Goal: Task Accomplishment & Management: Manage account settings

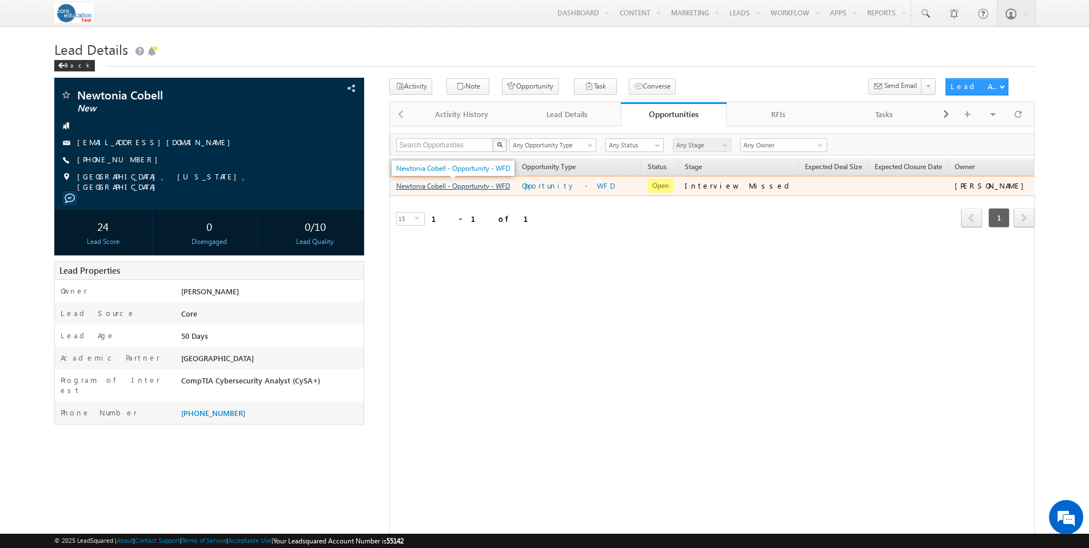
click at [485, 188] on link "Newtonia Cobell - Opportunity - WFD" at bounding box center [453, 186] width 114 height 9
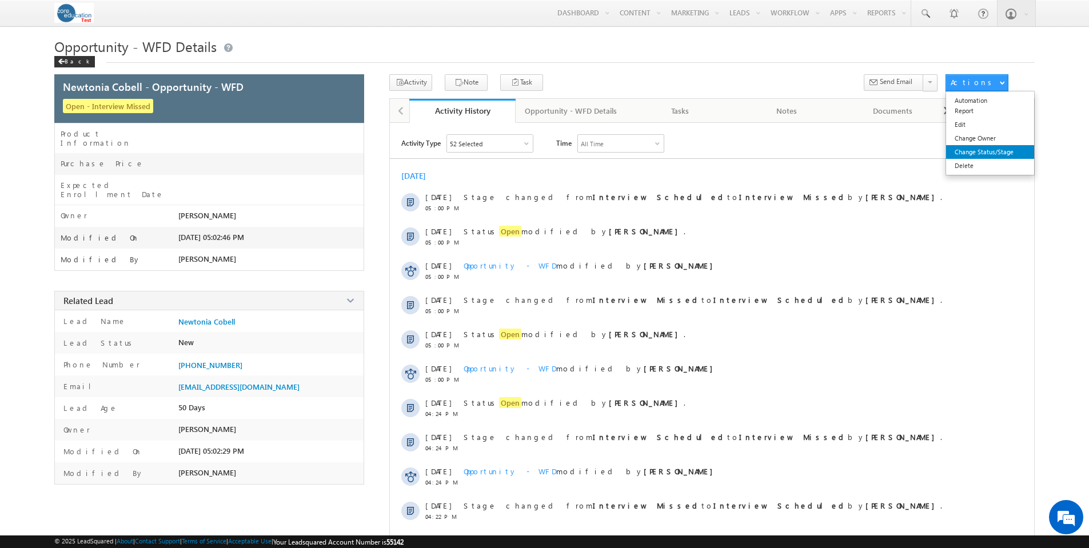
click at [996, 150] on link "Change Status/Stage" at bounding box center [990, 152] width 88 height 14
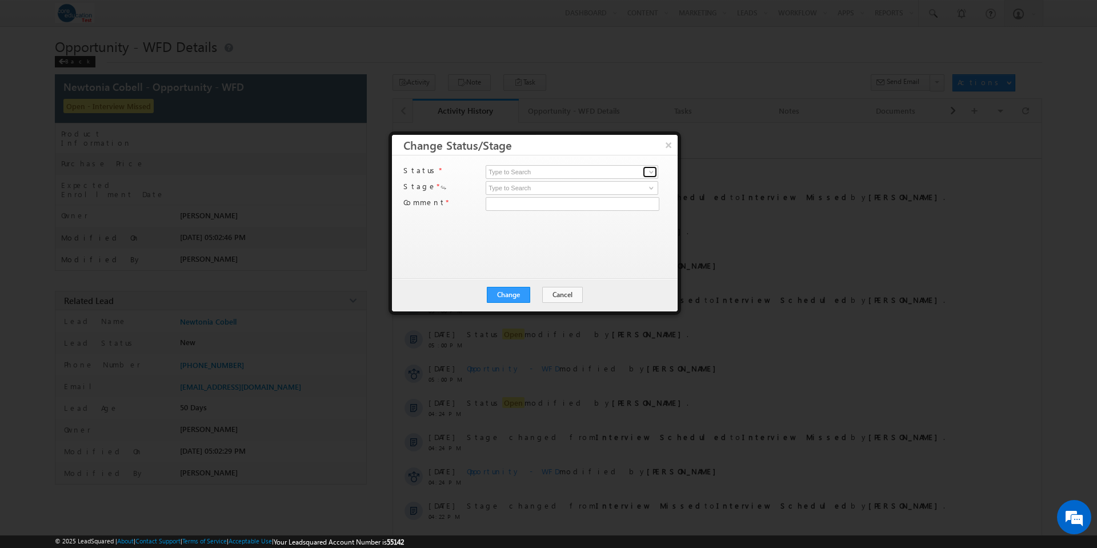
click at [650, 172] on span at bounding box center [651, 171] width 9 height 9
click at [614, 181] on link "Open" at bounding box center [572, 185] width 173 height 13
type input "Open"
click at [654, 187] on span at bounding box center [651, 187] width 9 height 9
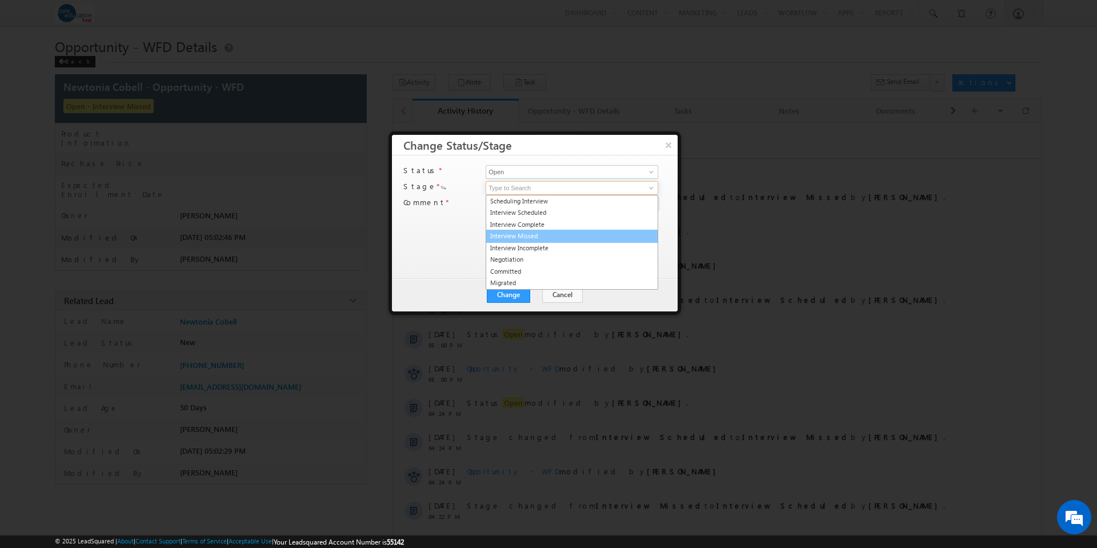
click at [560, 231] on link "Interview Missed" at bounding box center [572, 236] width 173 height 13
type input "Interview Missed"
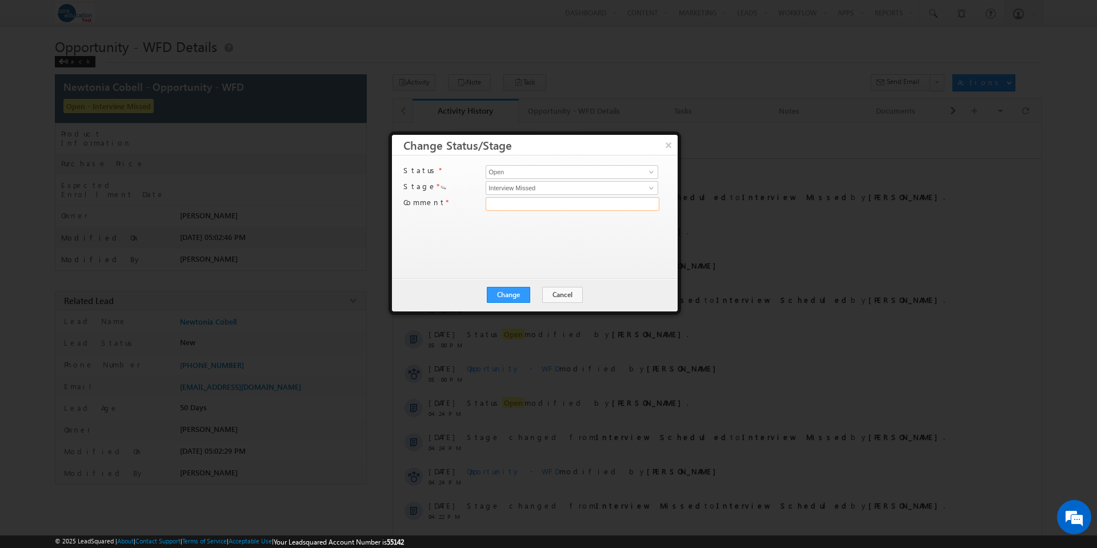
click at [610, 202] on input "text" at bounding box center [573, 204] width 174 height 14
type input "test"
click at [504, 299] on button "Change" at bounding box center [508, 295] width 43 height 16
click at [540, 295] on button "Close" at bounding box center [536, 295] width 37 height 16
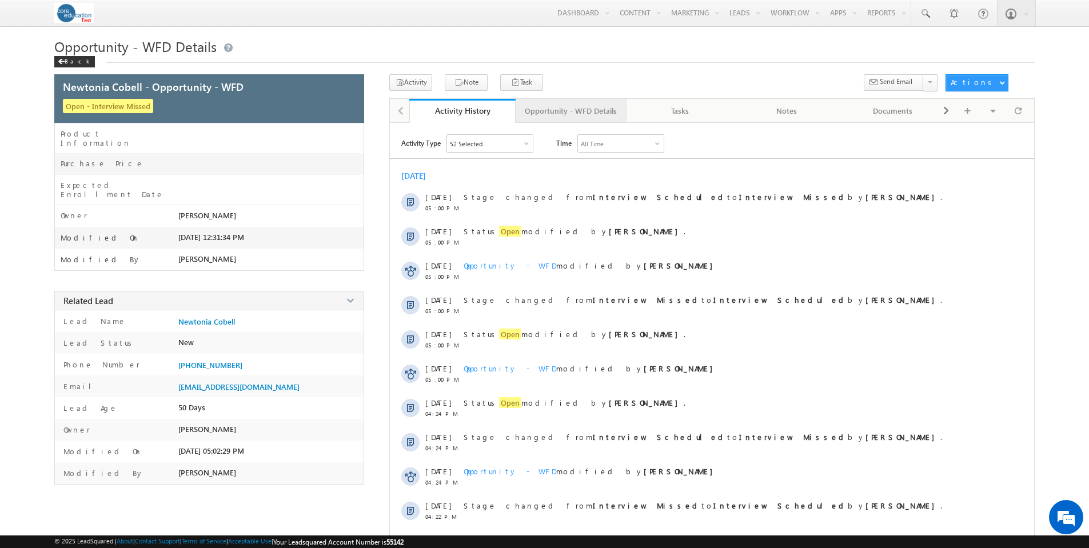
click at [585, 114] on div "Opportunity - WFD Details" at bounding box center [571, 111] width 92 height 14
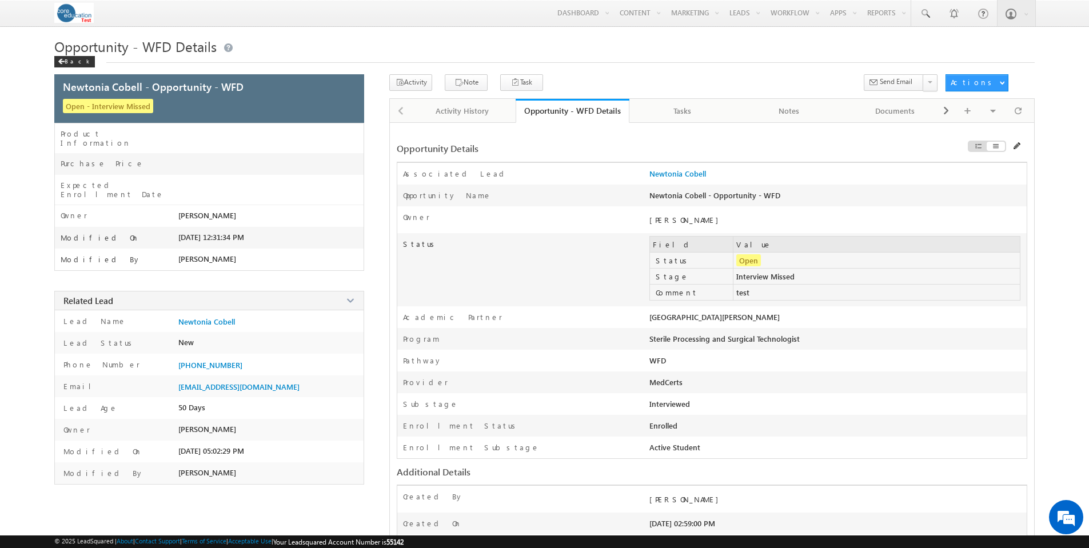
click at [1017, 146] on span at bounding box center [1017, 146] width 8 height 8
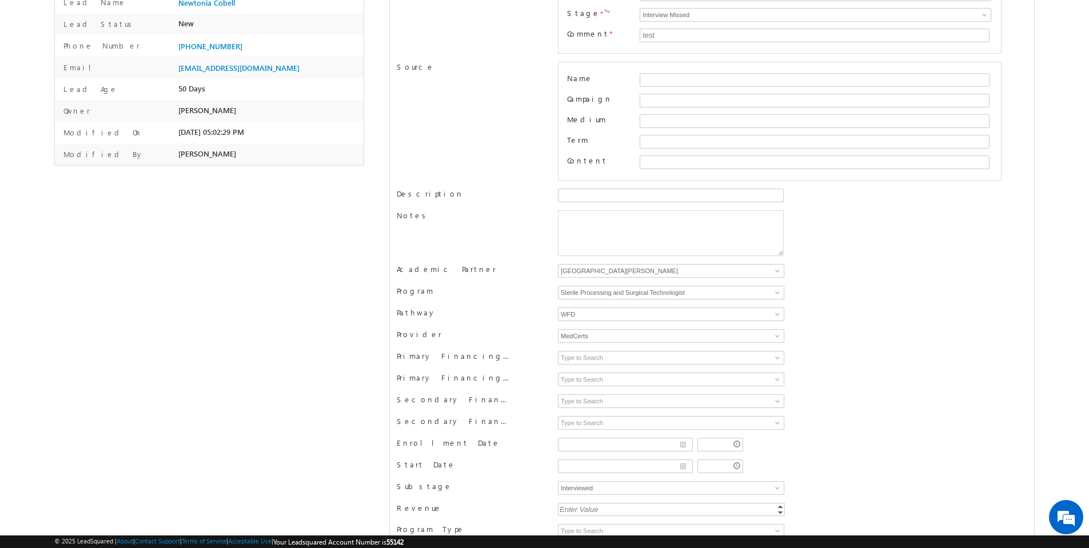
scroll to position [320, 0]
click at [780, 270] on span at bounding box center [777, 270] width 9 height 9
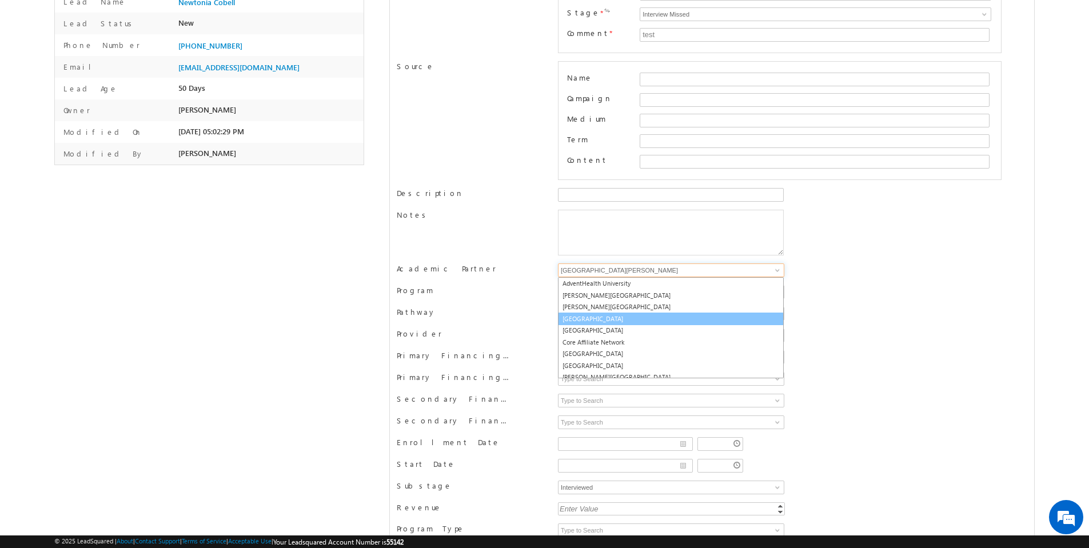
click at [646, 315] on link "[GEOGRAPHIC_DATA]" at bounding box center [671, 319] width 226 height 13
type input "[GEOGRAPHIC_DATA]"
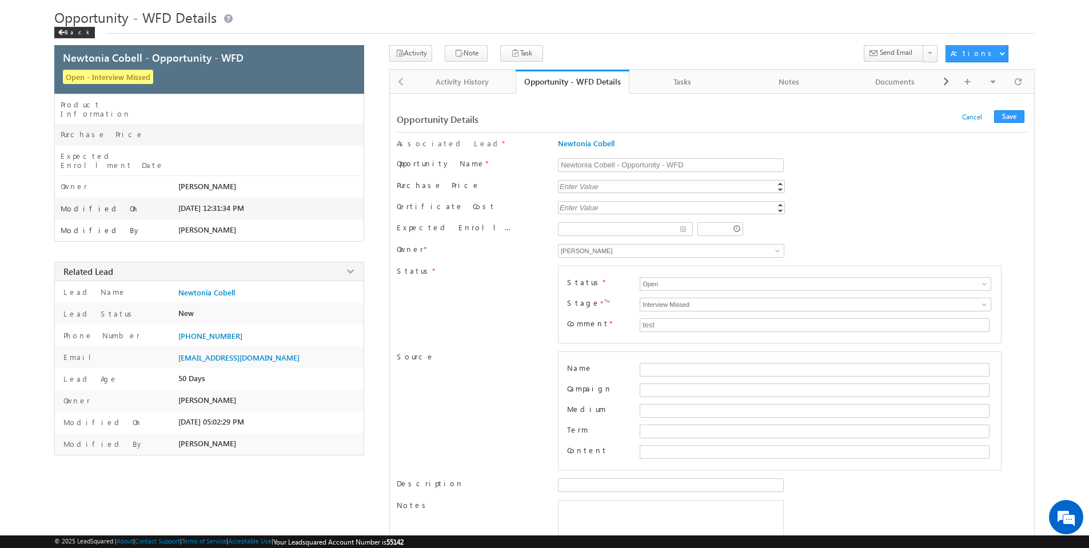
scroll to position [0, 0]
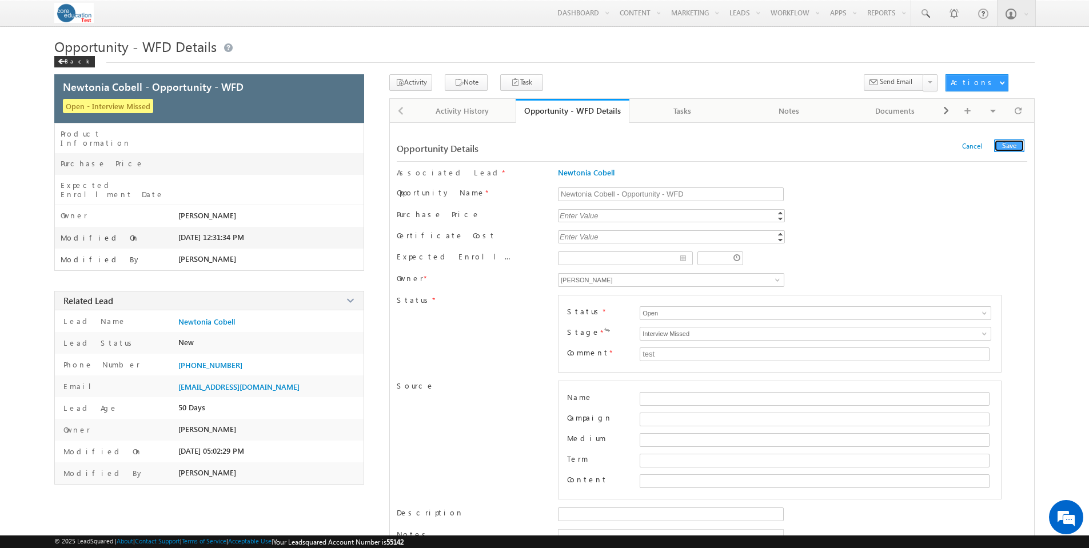
click at [1020, 142] on button "Save" at bounding box center [1009, 145] width 30 height 13
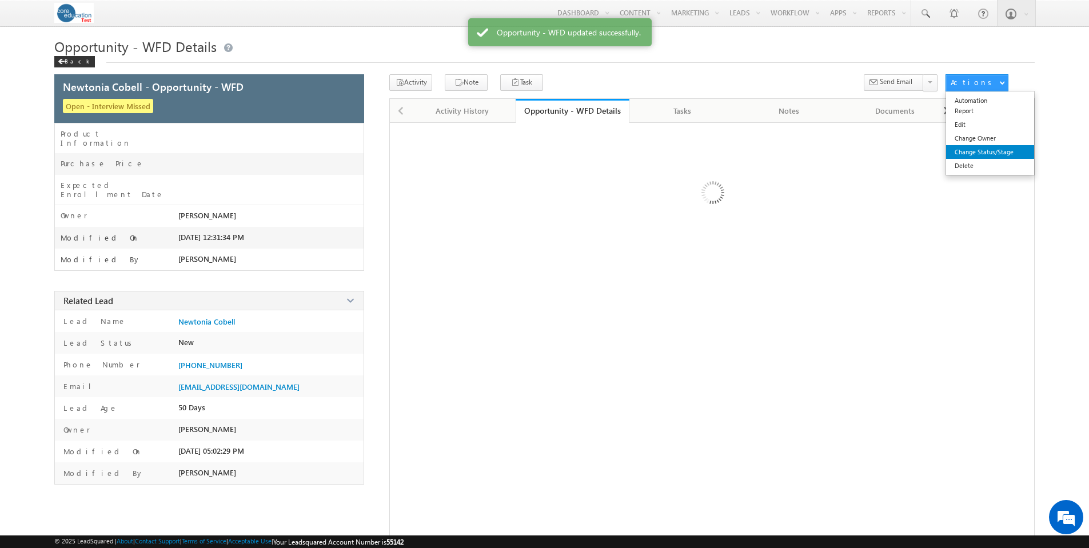
click at [993, 146] on link "Change Status/Stage" at bounding box center [990, 152] width 88 height 14
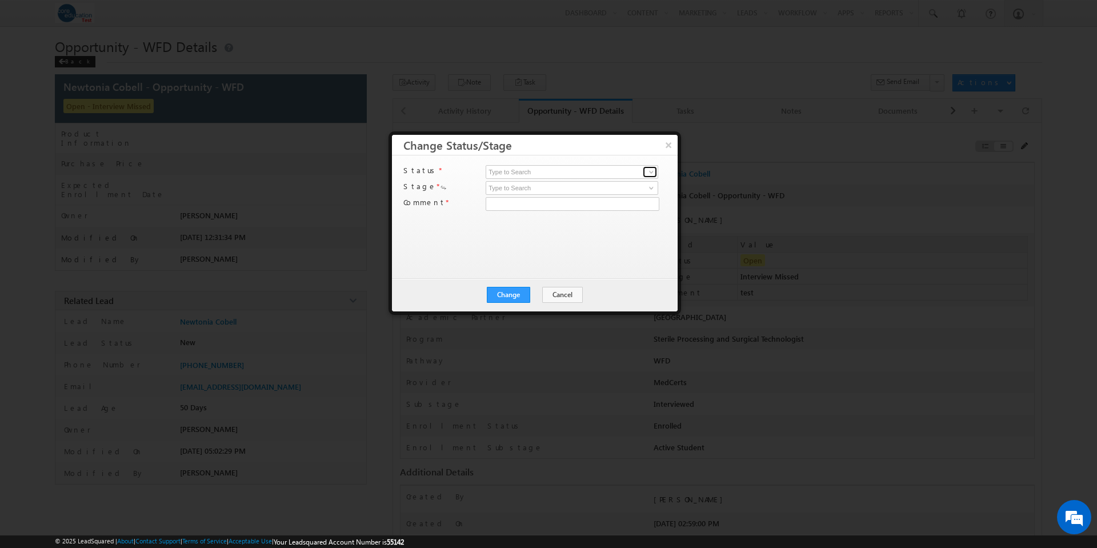
click at [652, 170] on span at bounding box center [651, 171] width 9 height 9
click at [645, 183] on link "Open" at bounding box center [572, 185] width 173 height 13
type input "Open"
click at [650, 189] on span at bounding box center [651, 187] width 9 height 9
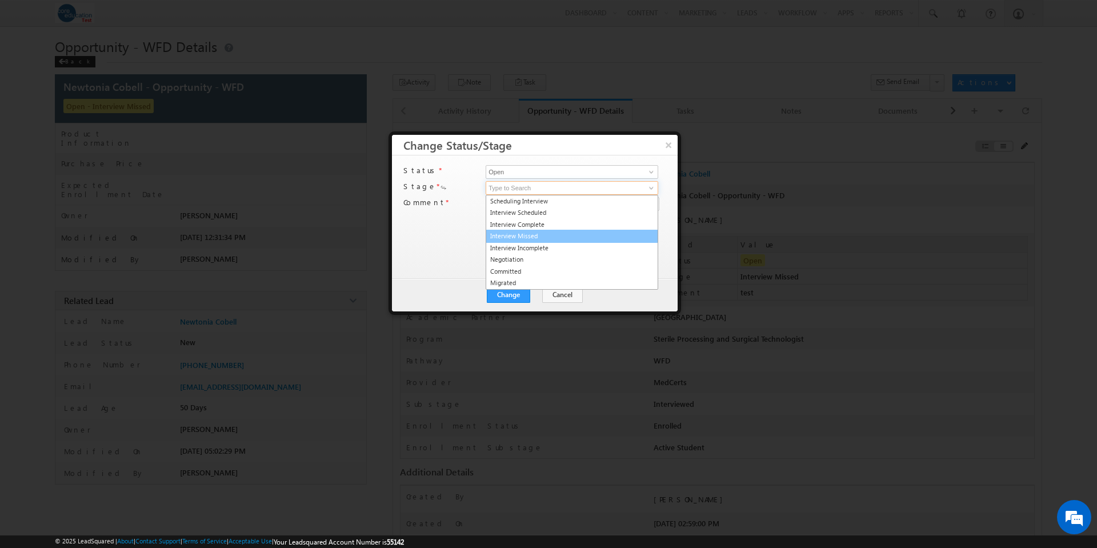
click at [605, 236] on link "Interview Missed" at bounding box center [572, 236] width 173 height 13
type input "Interview Missed"
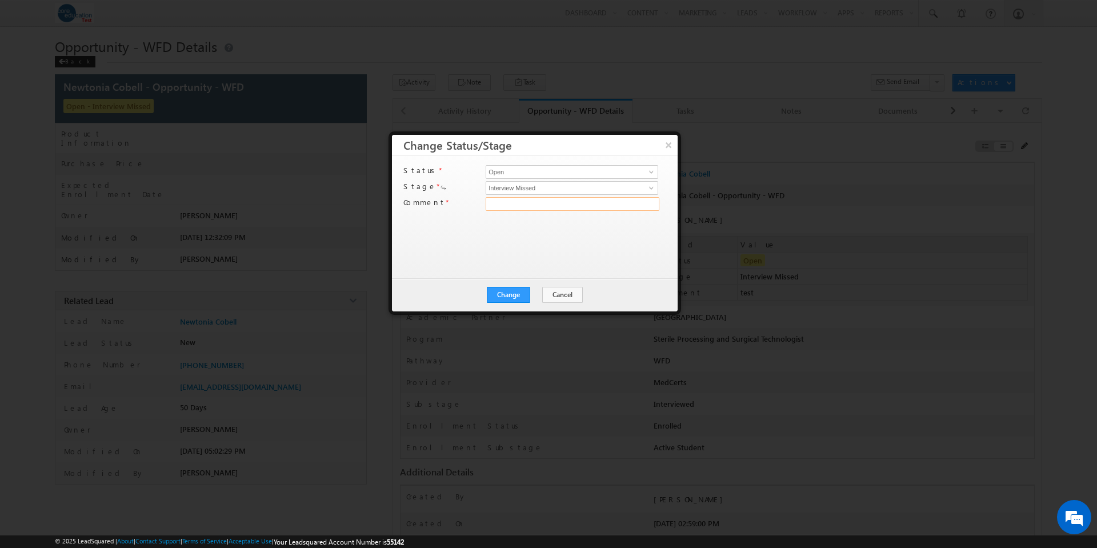
click at [602, 207] on input "text" at bounding box center [573, 204] width 174 height 14
type input "test"
click at [512, 303] on div "Change Cancel Close" at bounding box center [535, 294] width 286 height 33
click at [514, 292] on button "Change" at bounding box center [508, 295] width 43 height 16
click at [550, 294] on button "Close" at bounding box center [536, 295] width 37 height 16
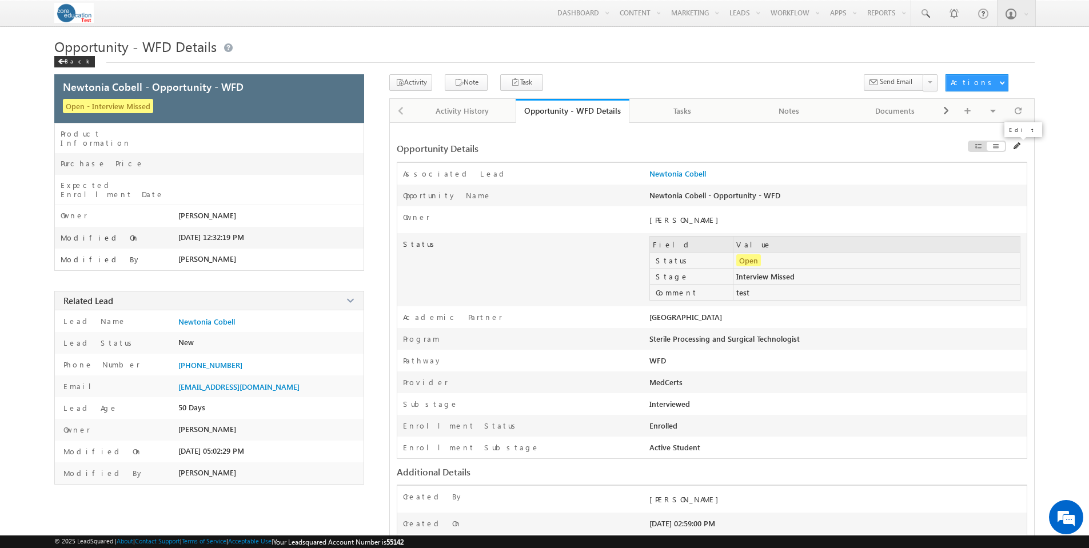
click at [1019, 147] on span at bounding box center [1017, 146] width 8 height 8
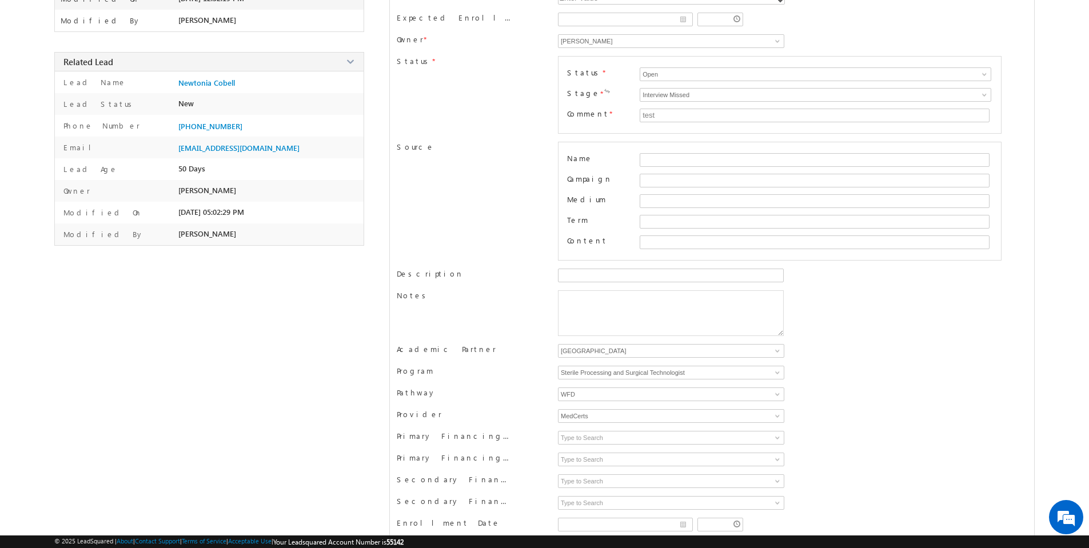
scroll to position [240, 0]
click at [780, 350] on span at bounding box center [777, 349] width 9 height 9
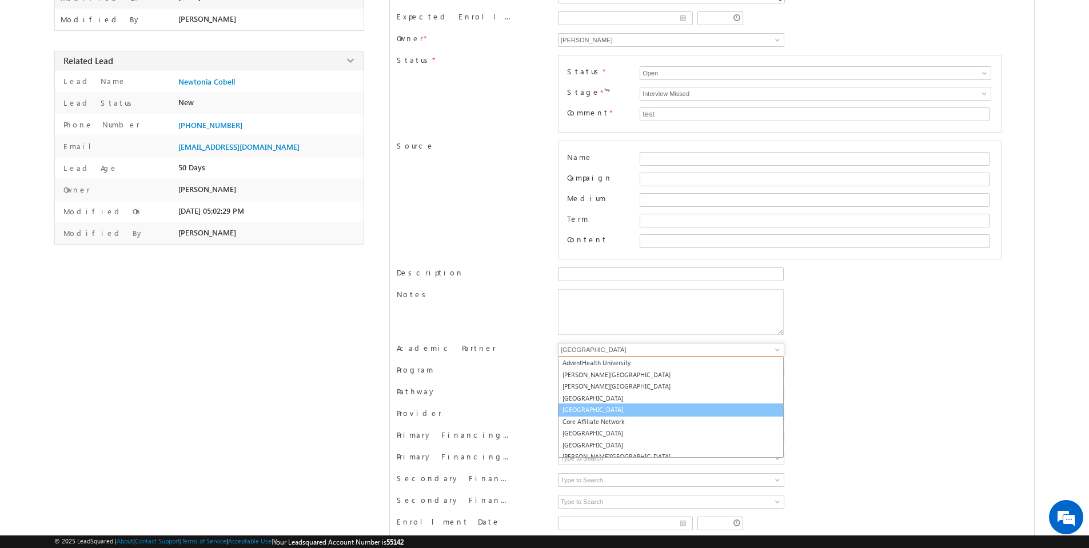
click at [632, 409] on link "Bethel College" at bounding box center [671, 410] width 226 height 13
type input "Bethel College"
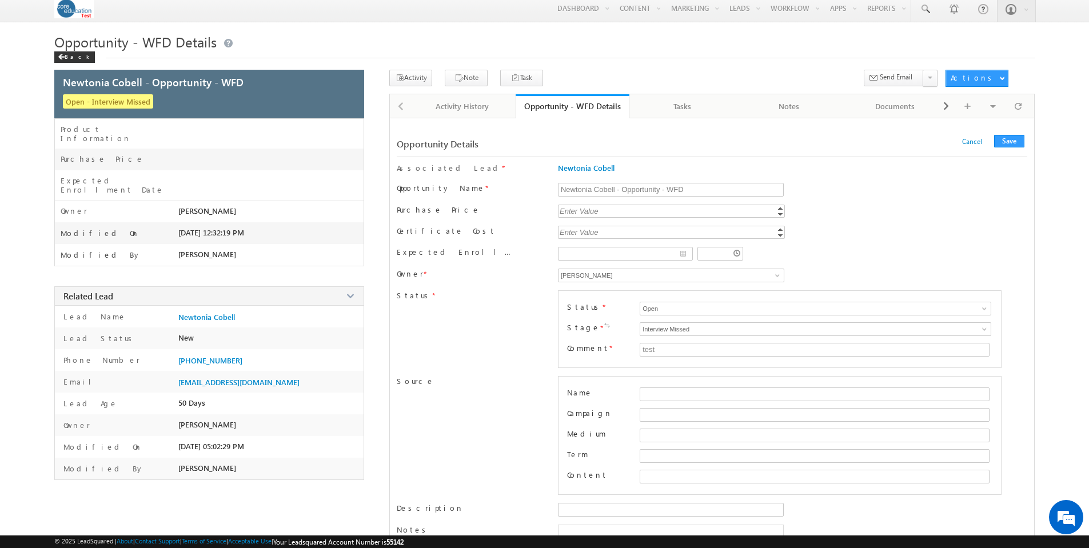
scroll to position [0, 0]
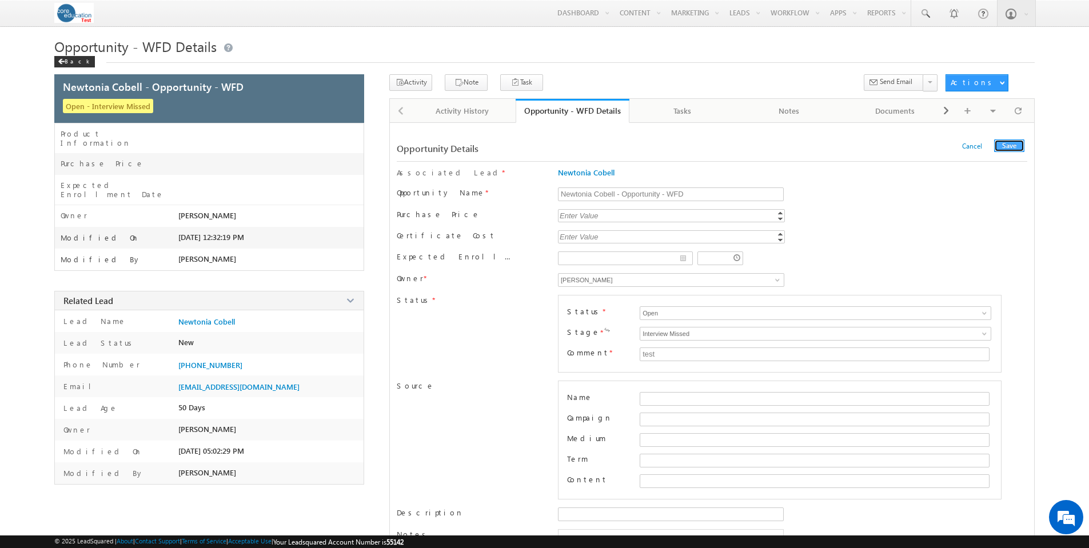
click at [1004, 147] on button "Save" at bounding box center [1009, 145] width 30 height 13
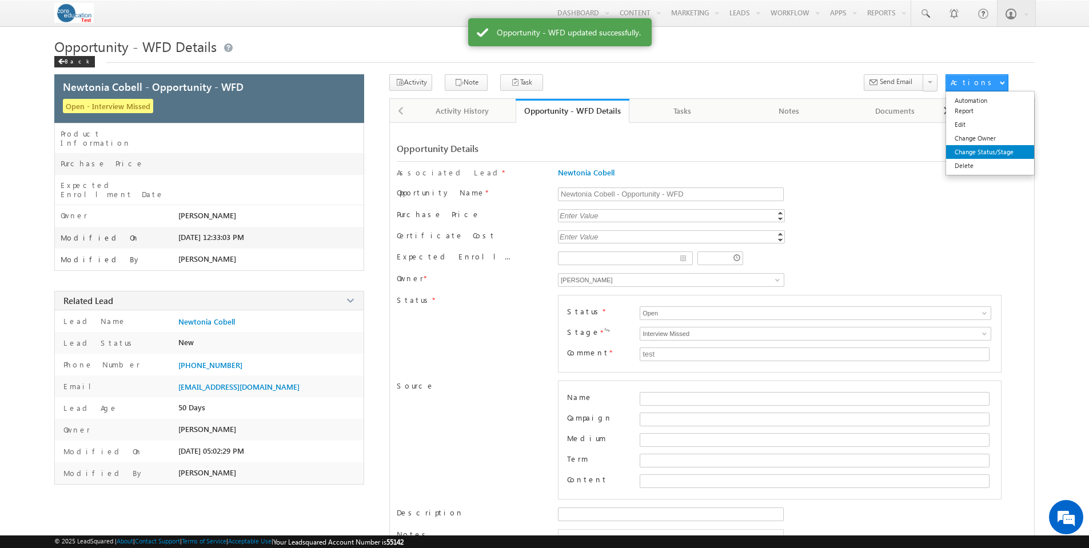
click at [969, 150] on link "Change Status/Stage" at bounding box center [990, 152] width 88 height 14
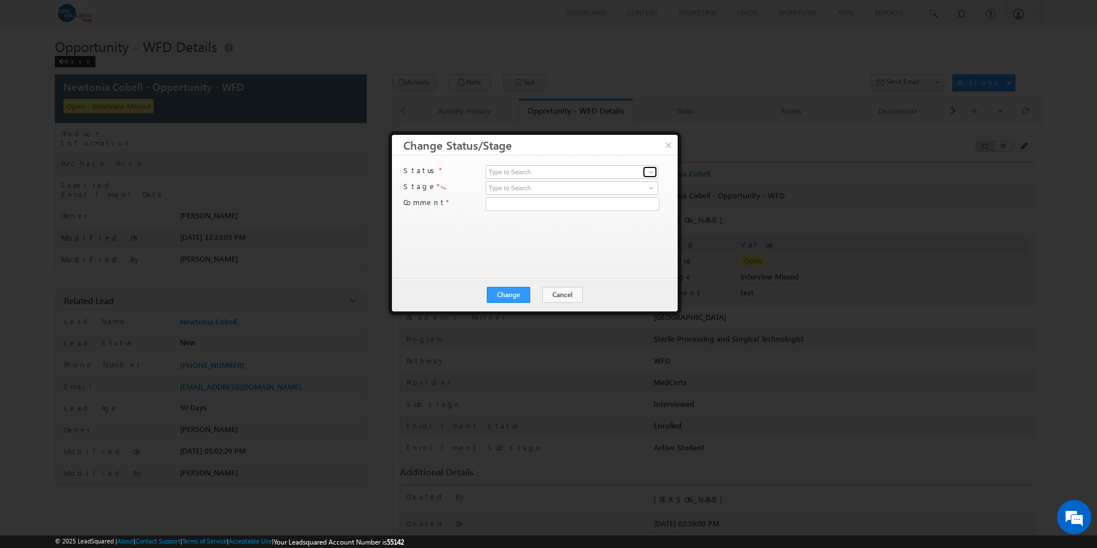
click at [652, 171] on span at bounding box center [651, 171] width 9 height 9
click at [644, 180] on link "Open" at bounding box center [572, 185] width 173 height 13
type input "Open"
click at [649, 187] on span at bounding box center [651, 187] width 9 height 9
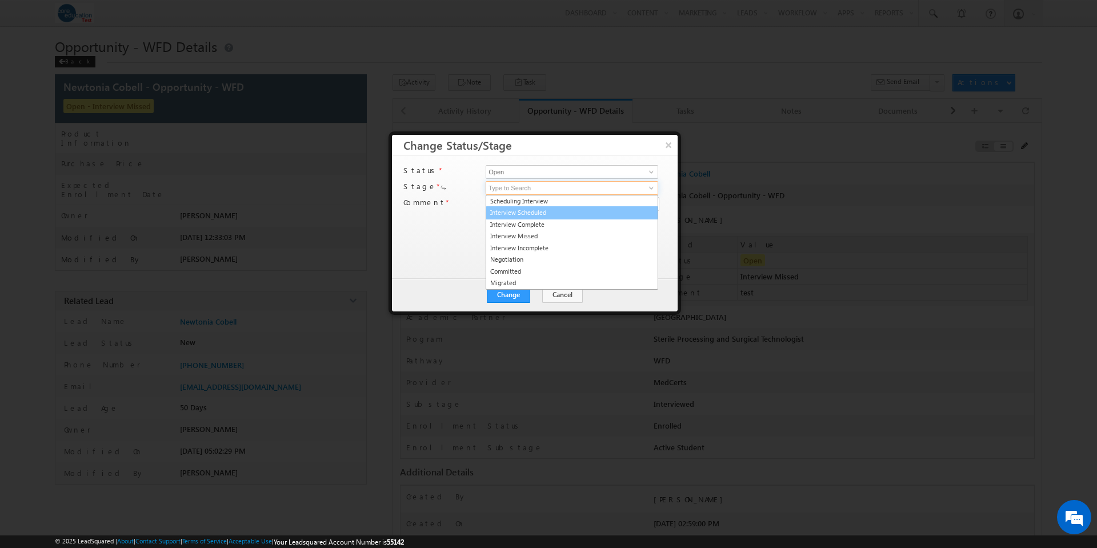
click at [622, 217] on link "Interview Scheduled" at bounding box center [572, 212] width 173 height 13
type input "Interview Scheduled"
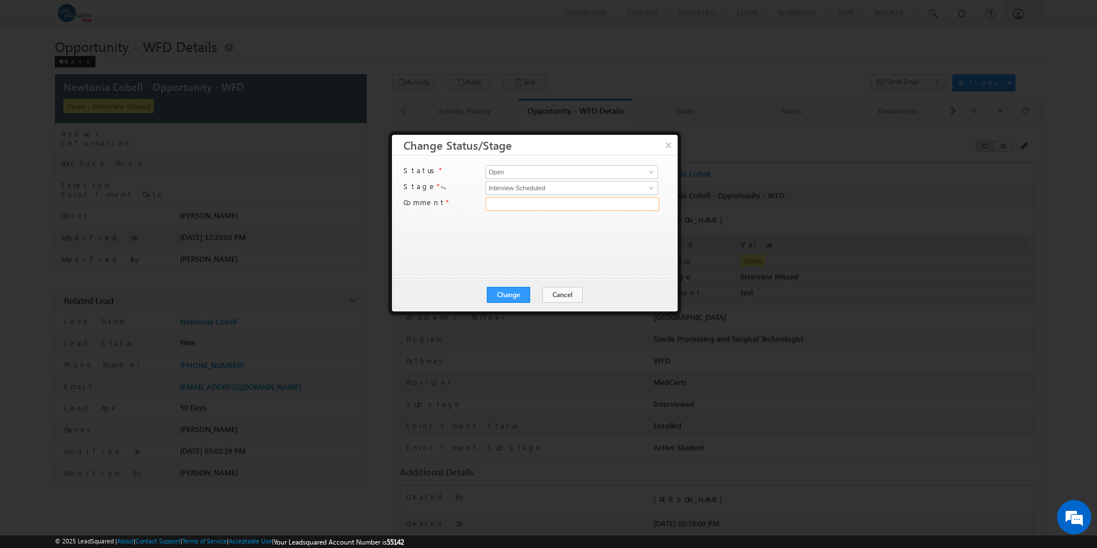
click at [644, 204] on input "text" at bounding box center [573, 204] width 174 height 14
type input "test"
click at [515, 296] on button "Change" at bounding box center [508, 295] width 43 height 16
click at [536, 296] on button "Close" at bounding box center [536, 295] width 37 height 16
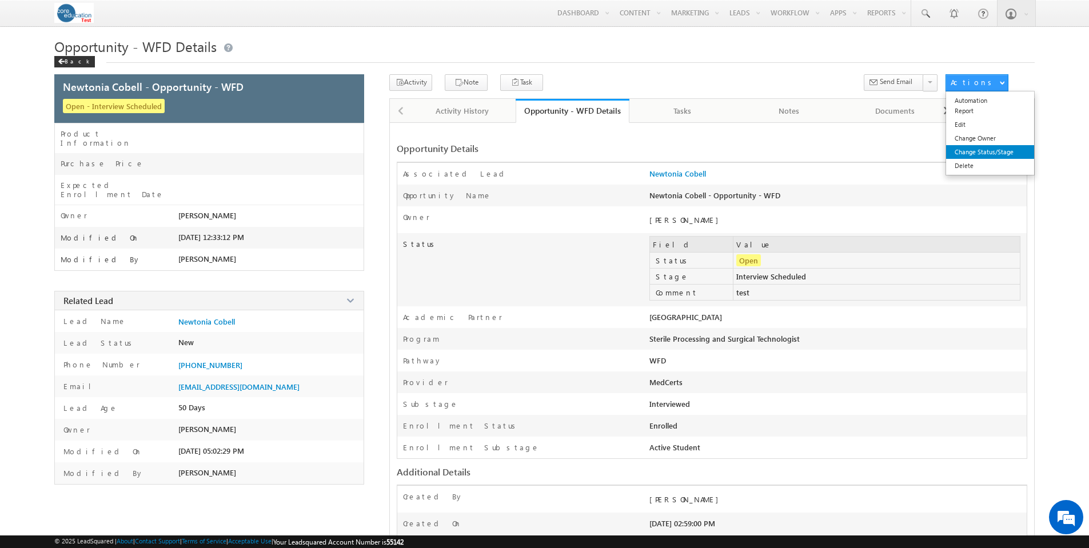
click at [991, 148] on link "Change Status/Stage" at bounding box center [990, 152] width 88 height 14
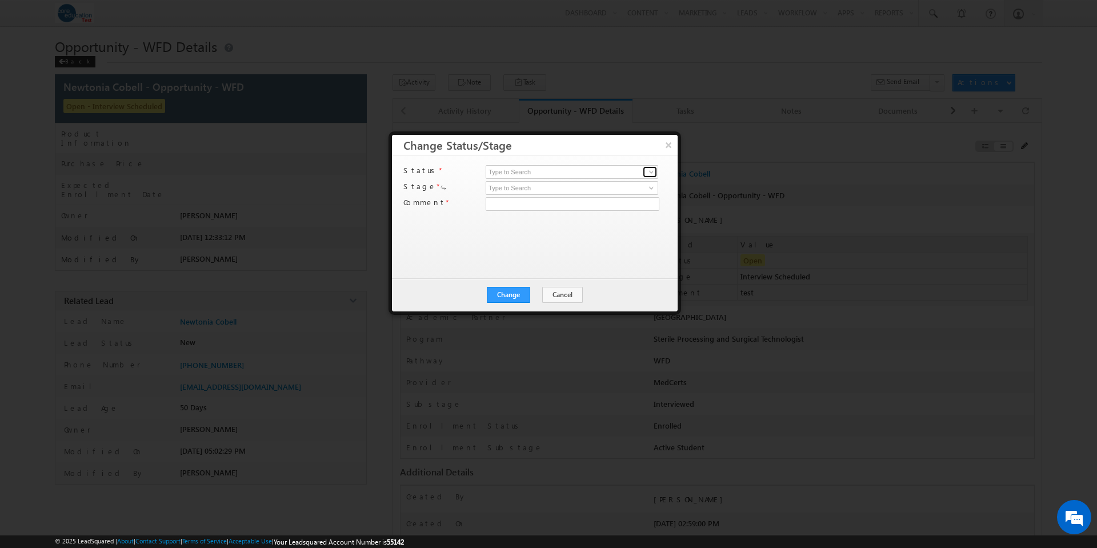
click at [650, 171] on span at bounding box center [651, 171] width 9 height 9
click at [633, 181] on link "Open" at bounding box center [572, 185] width 173 height 13
type input "Open"
click at [646, 188] on link at bounding box center [650, 187] width 14 height 11
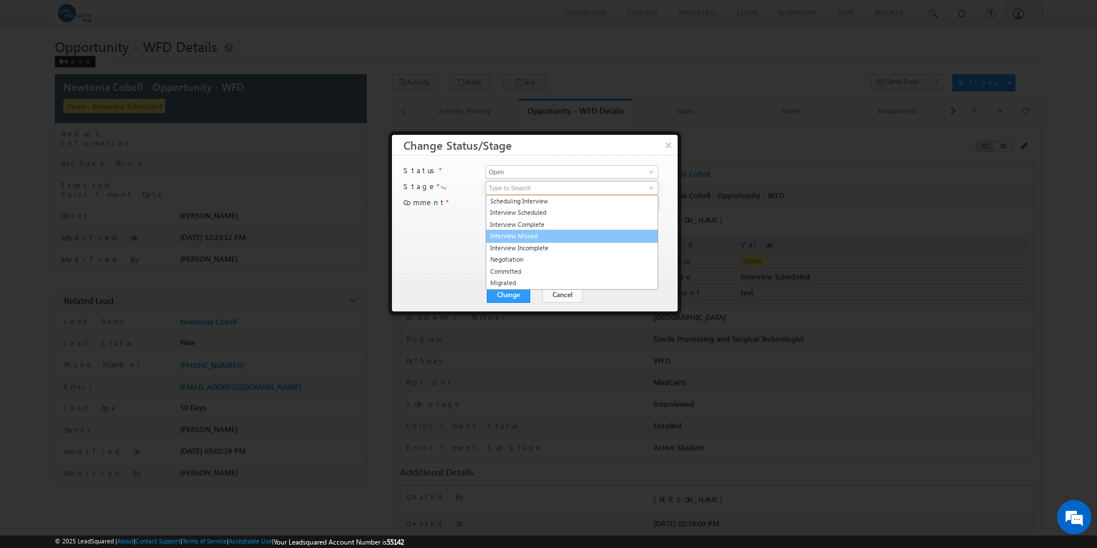
click at [576, 232] on link "Interview Missed" at bounding box center [572, 236] width 173 height 13
type input "Interview Missed"
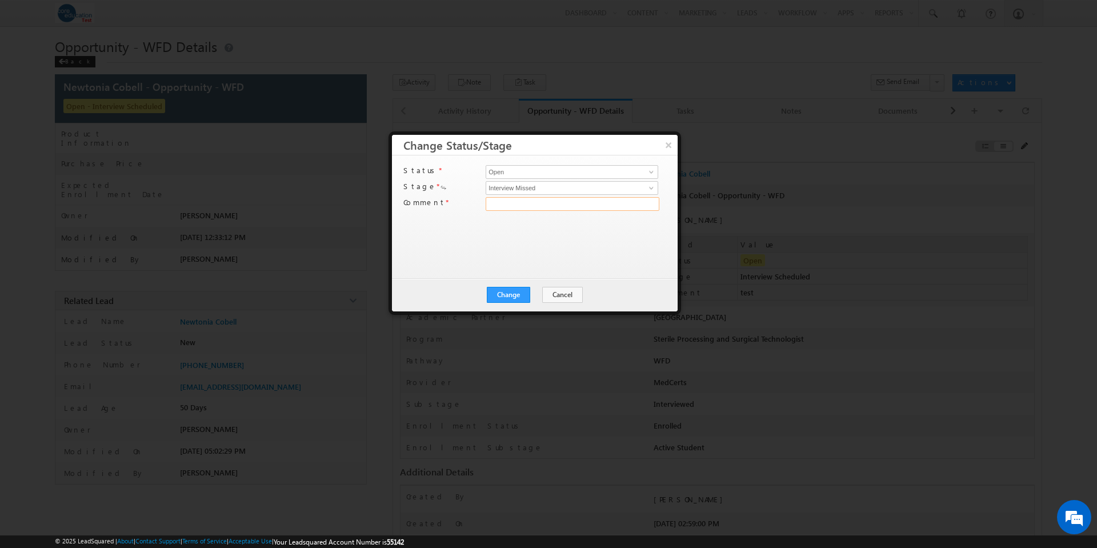
click at [612, 207] on input "text" at bounding box center [573, 204] width 174 height 14
type input "test"
click at [524, 291] on button "Change" at bounding box center [508, 295] width 43 height 16
click at [542, 293] on button "Close" at bounding box center [536, 295] width 37 height 16
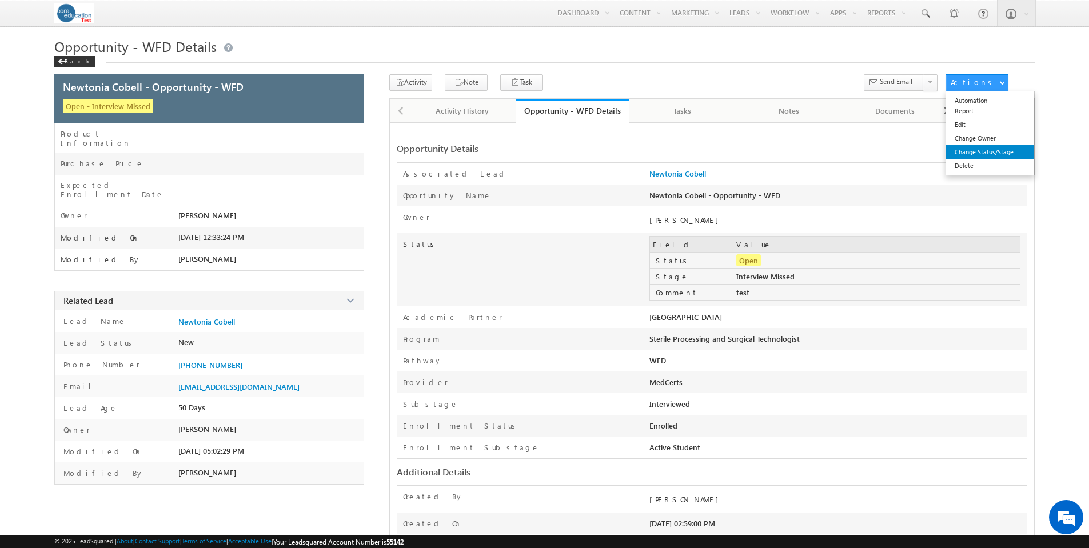
click at [989, 153] on link "Change Status/Stage" at bounding box center [990, 152] width 88 height 14
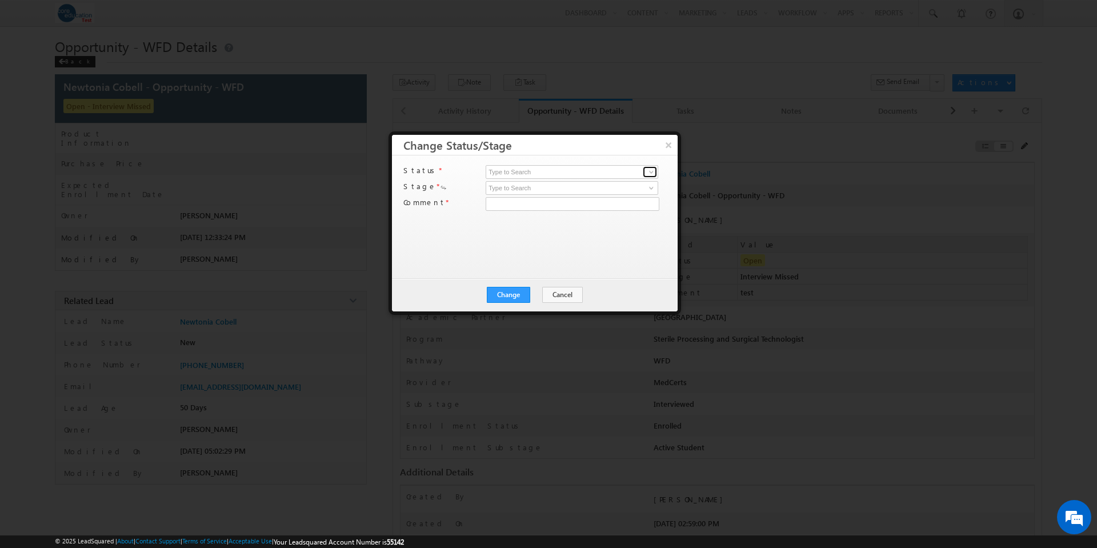
click at [650, 173] on span at bounding box center [651, 171] width 9 height 9
click at [631, 185] on link "Open" at bounding box center [572, 185] width 173 height 13
type input "Open"
click at [650, 189] on span at bounding box center [651, 187] width 9 height 9
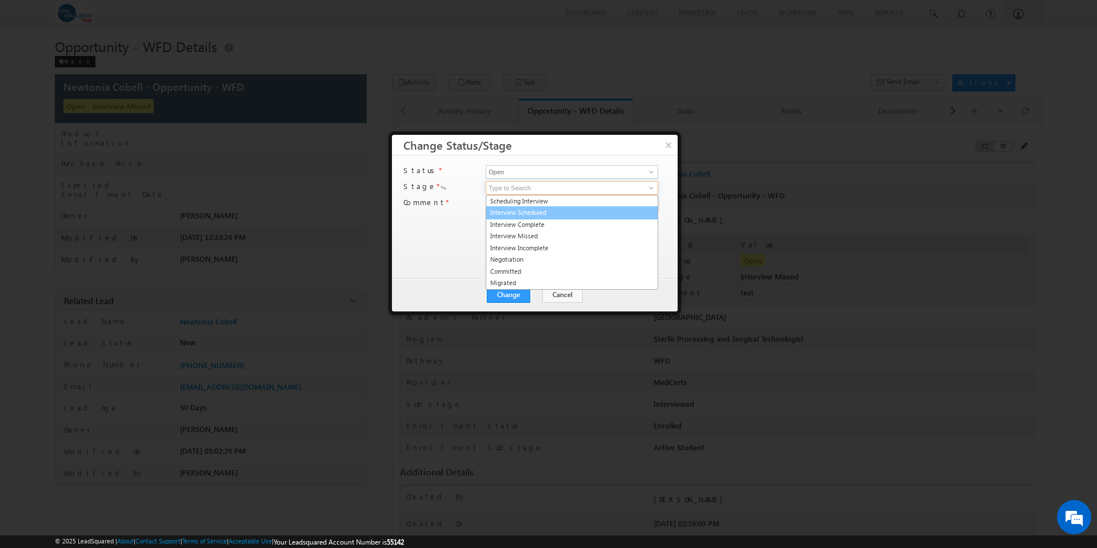
click at [613, 207] on link "Interview Scheduled" at bounding box center [572, 212] width 173 height 13
type input "Interview Scheduled"
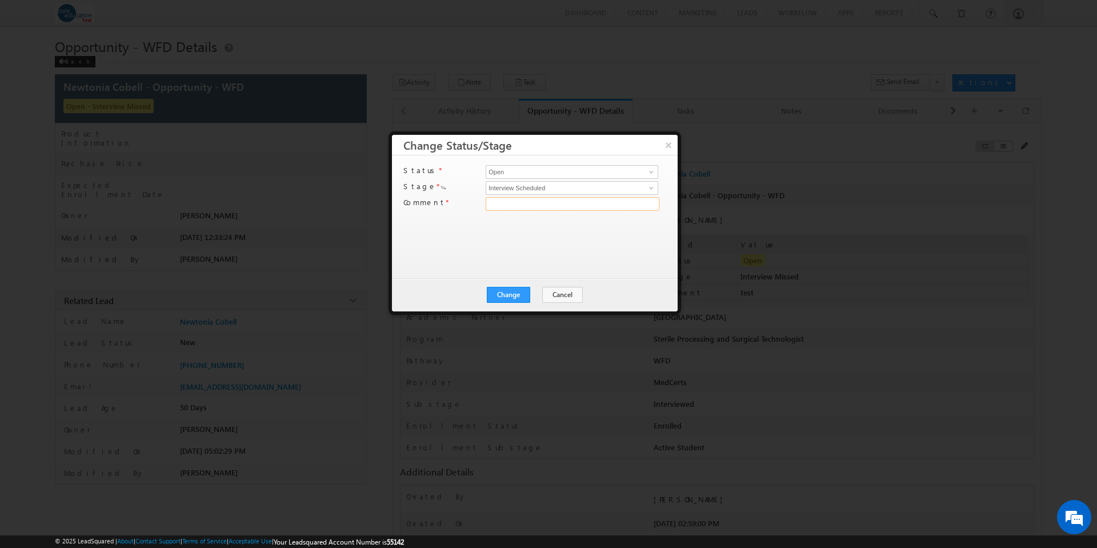
click at [602, 205] on input "text" at bounding box center [573, 204] width 174 height 14
type input "test"
click at [512, 296] on button "Change" at bounding box center [508, 295] width 43 height 16
click at [529, 294] on button "Close" at bounding box center [536, 295] width 37 height 16
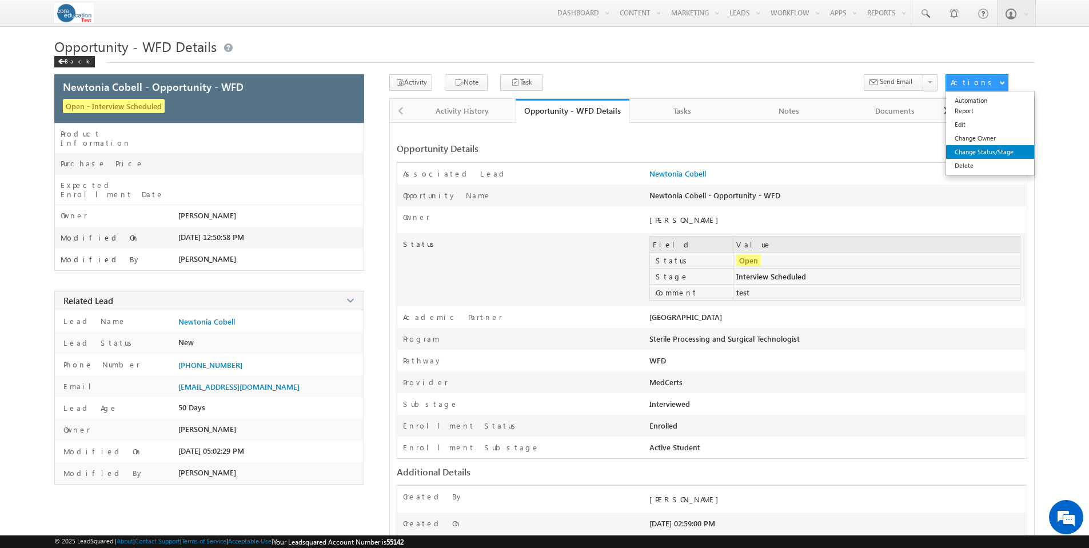
click at [1000, 155] on link "Change Status/Stage" at bounding box center [990, 152] width 88 height 14
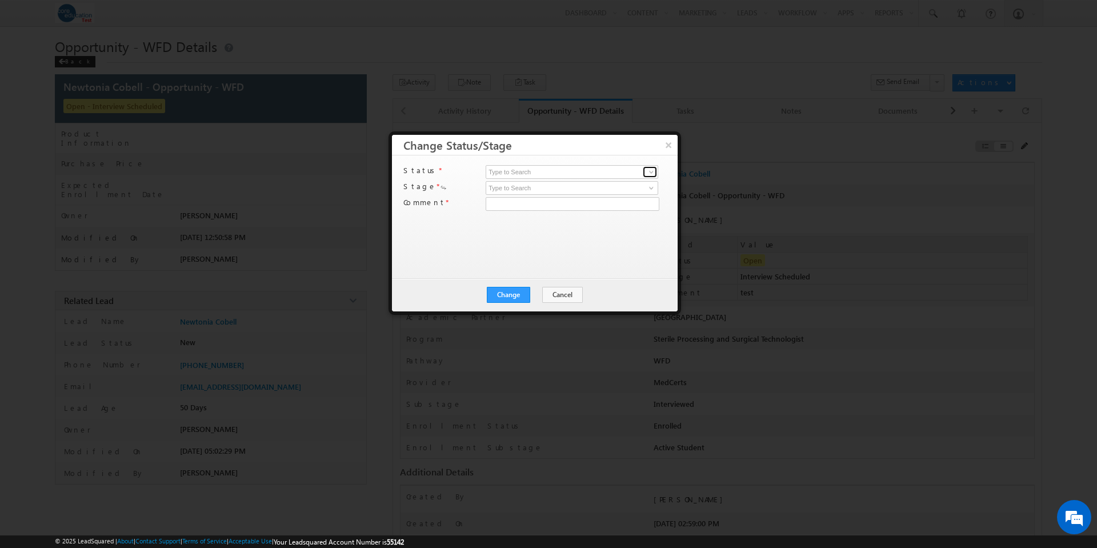
click at [653, 171] on span at bounding box center [651, 171] width 9 height 9
click at [572, 186] on link "Open" at bounding box center [572, 185] width 173 height 13
type input "Open"
click at [650, 187] on span at bounding box center [651, 187] width 9 height 9
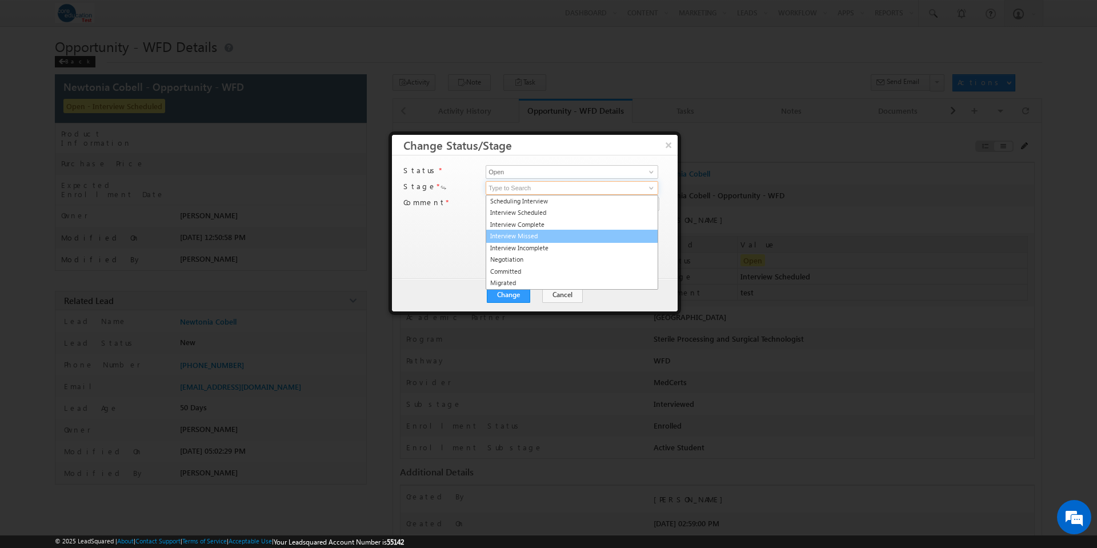
click at [554, 236] on link "Interview Missed" at bounding box center [572, 236] width 173 height 13
type input "Interview Missed"
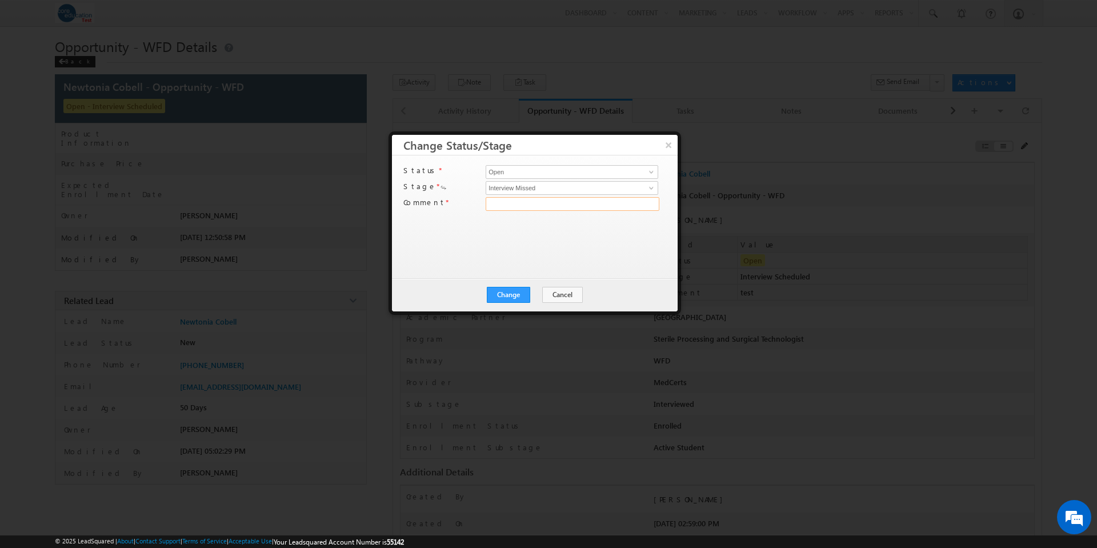
click at [638, 203] on input "text" at bounding box center [573, 204] width 174 height 14
type input "test"
click at [504, 293] on button "Change" at bounding box center [508, 295] width 43 height 16
click at [548, 296] on button "Close" at bounding box center [536, 295] width 37 height 16
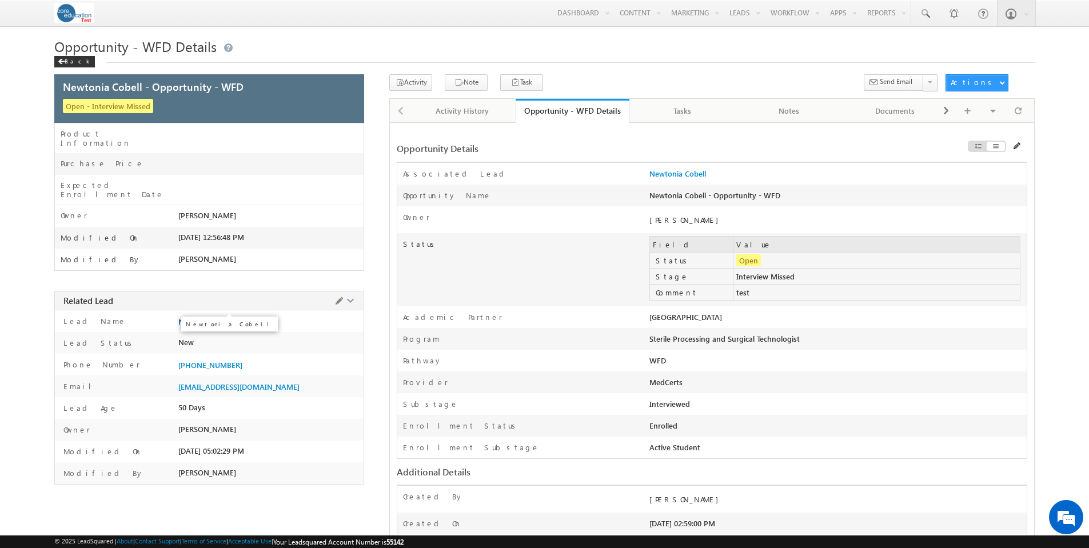
click at [214, 317] on span "Newtonia Cobell" at bounding box center [206, 321] width 57 height 9
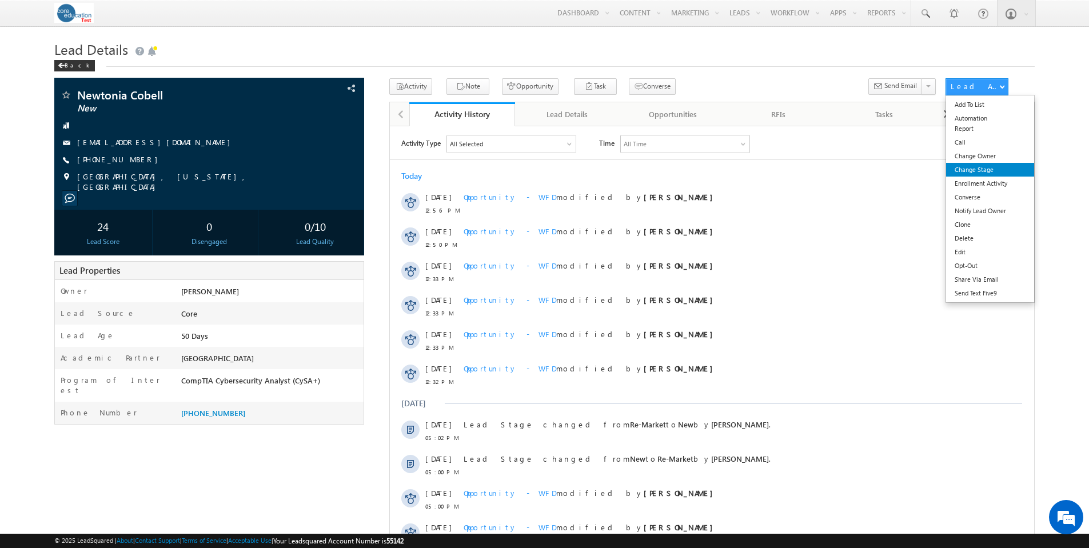
click at [989, 170] on link "Change Stage" at bounding box center [990, 170] width 88 height 14
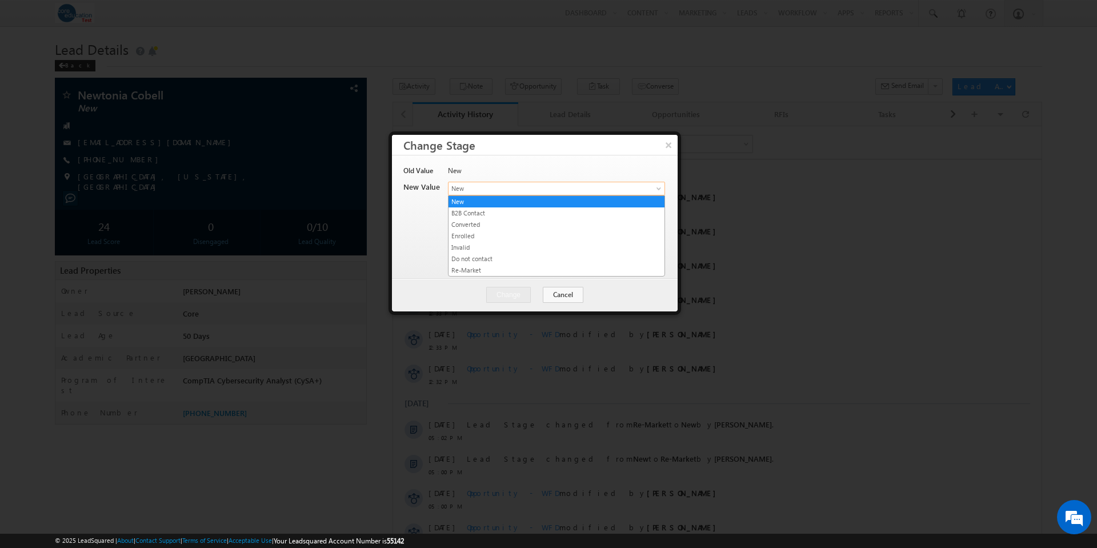
click at [656, 186] on span at bounding box center [660, 190] width 9 height 9
click at [624, 238] on link "Enrolled" at bounding box center [557, 236] width 216 height 10
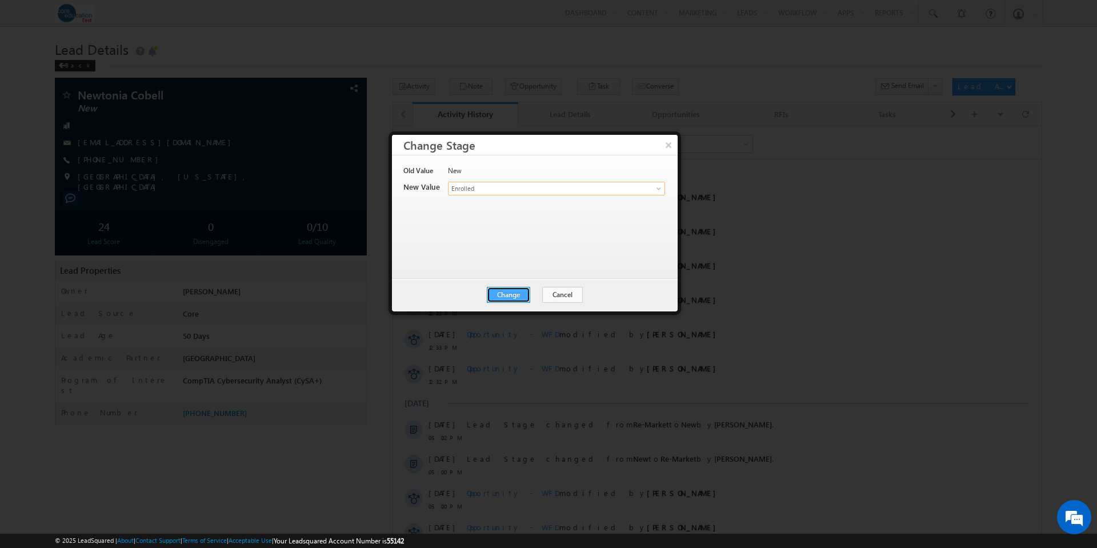
click at [517, 297] on button "Change" at bounding box center [508, 295] width 43 height 16
